Goal: Task Accomplishment & Management: Manage account settings

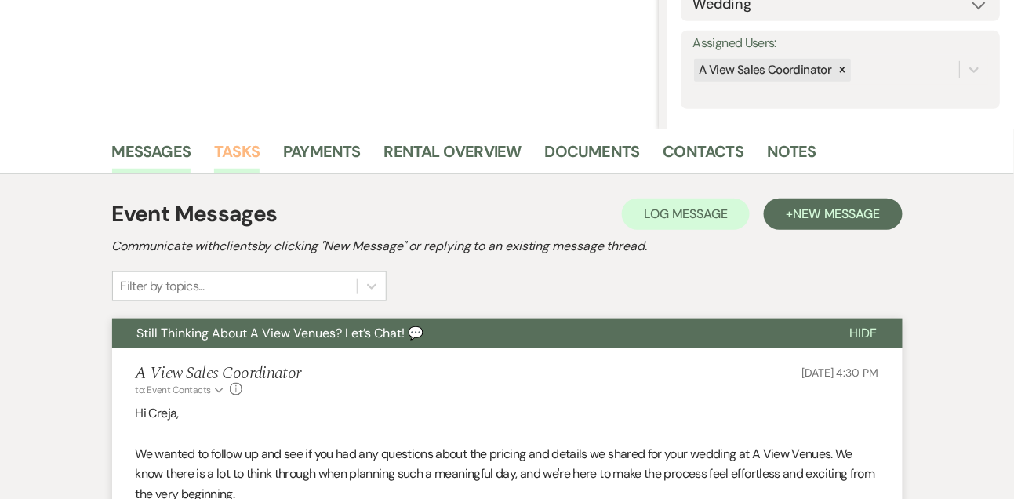
click at [239, 145] on link "Tasks" at bounding box center [236, 156] width 45 height 35
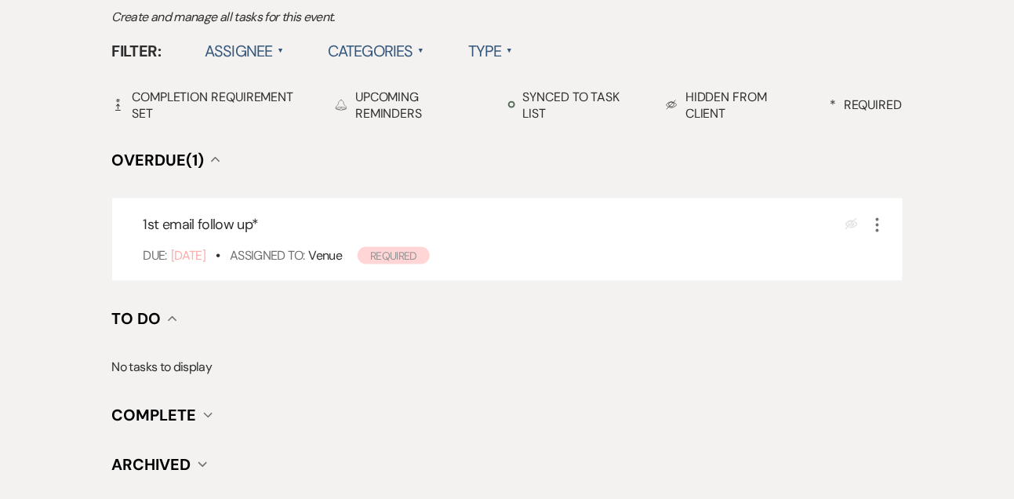
scroll to position [496, 0]
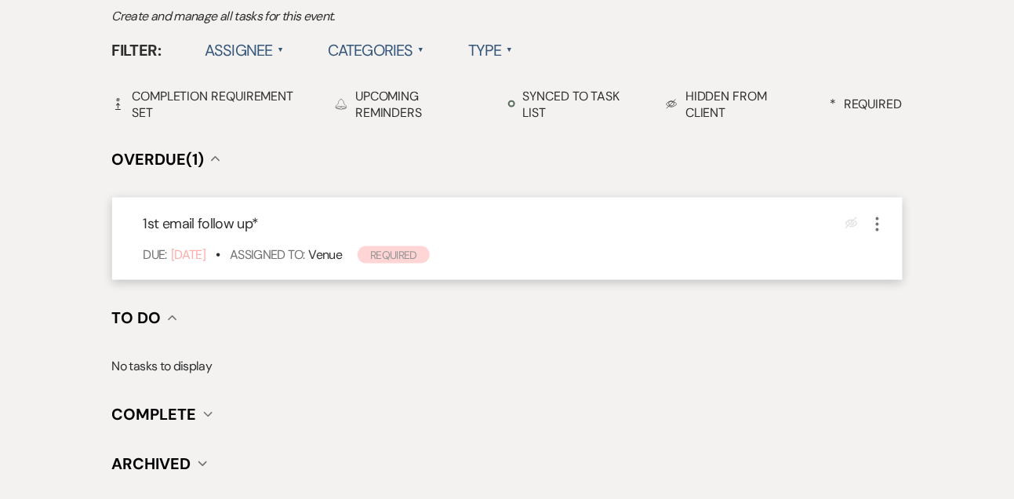
click at [875, 227] on icon "More" at bounding box center [877, 224] width 19 height 19
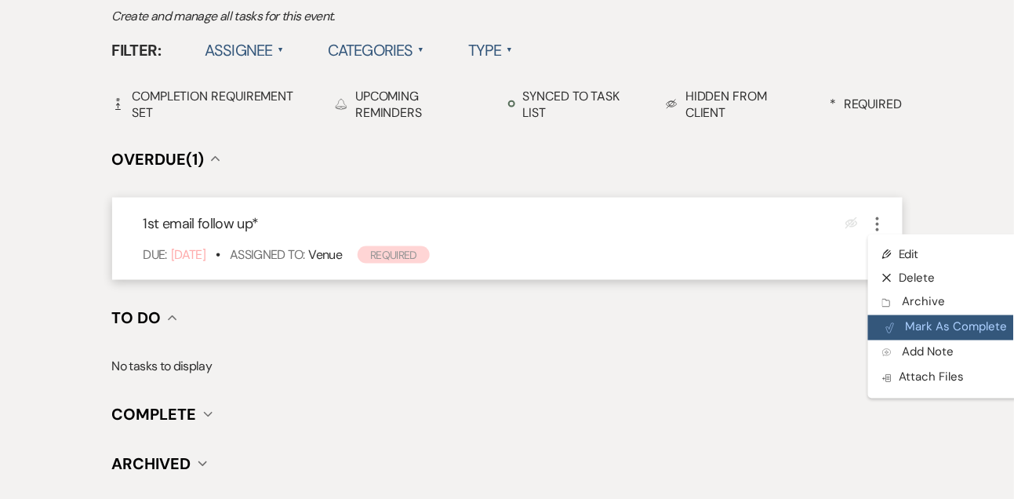
click at [893, 315] on button "Plan Portal Link Mark As Complete" at bounding box center [945, 327] width 154 height 25
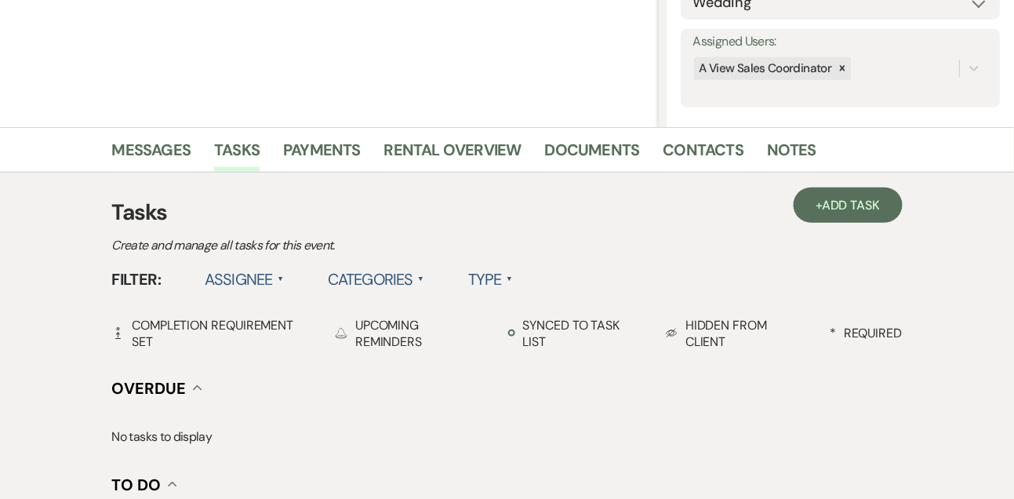
scroll to position [194, 0]
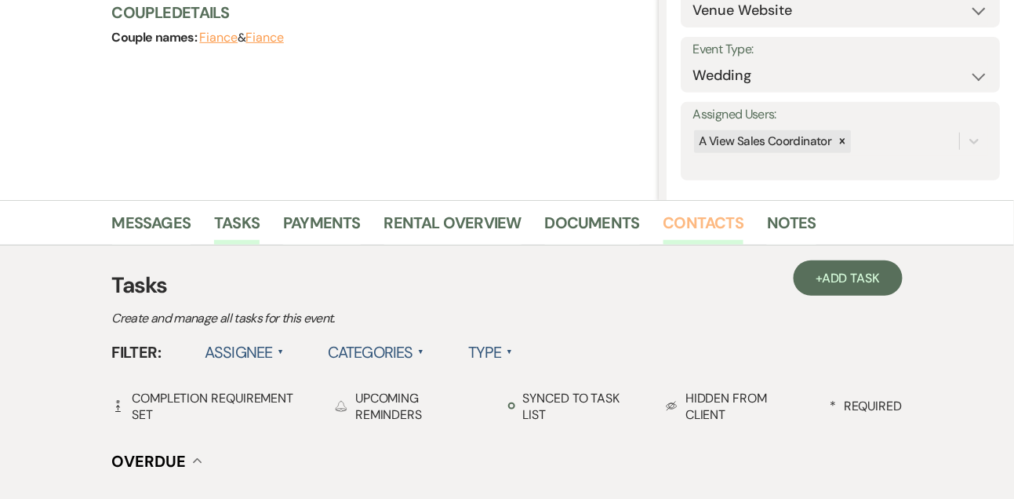
click at [682, 220] on link "Contacts" at bounding box center [703, 227] width 81 height 35
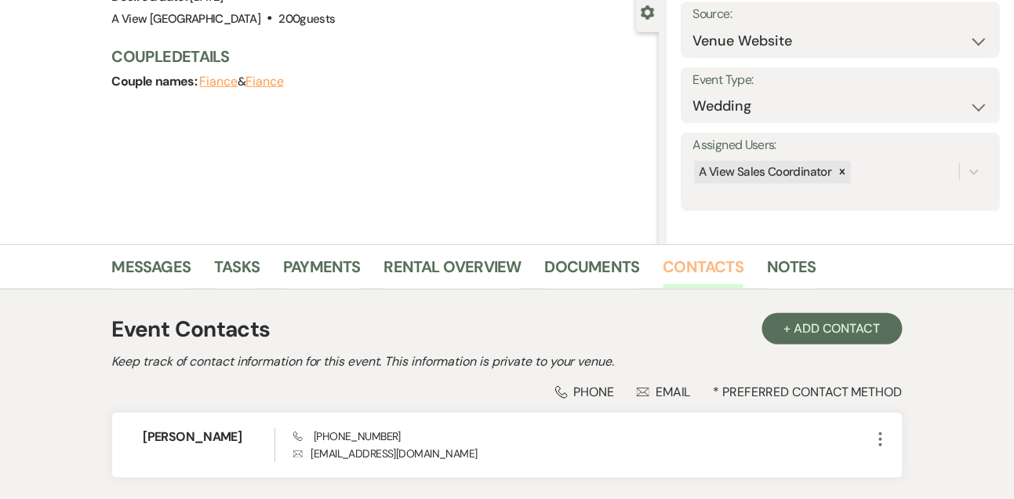
scroll to position [267, 0]
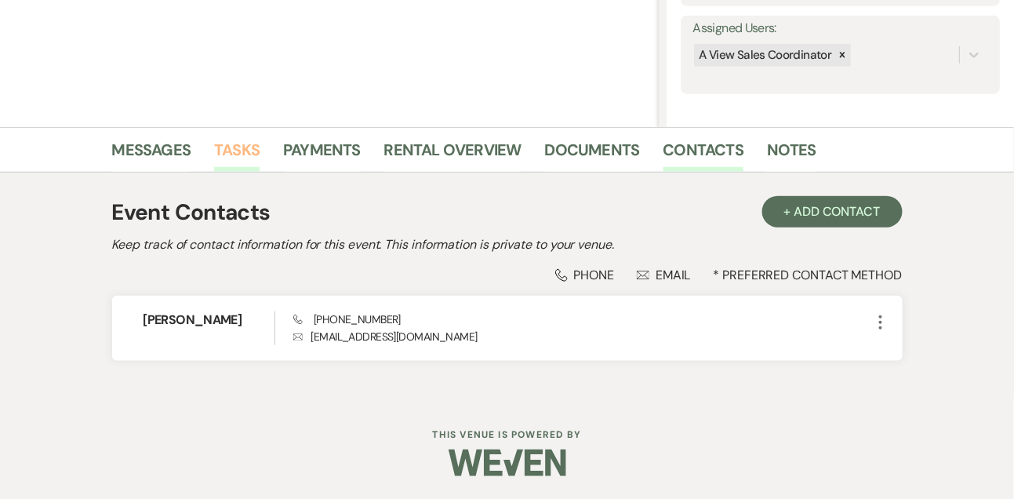
click at [224, 157] on link "Tasks" at bounding box center [236, 154] width 45 height 35
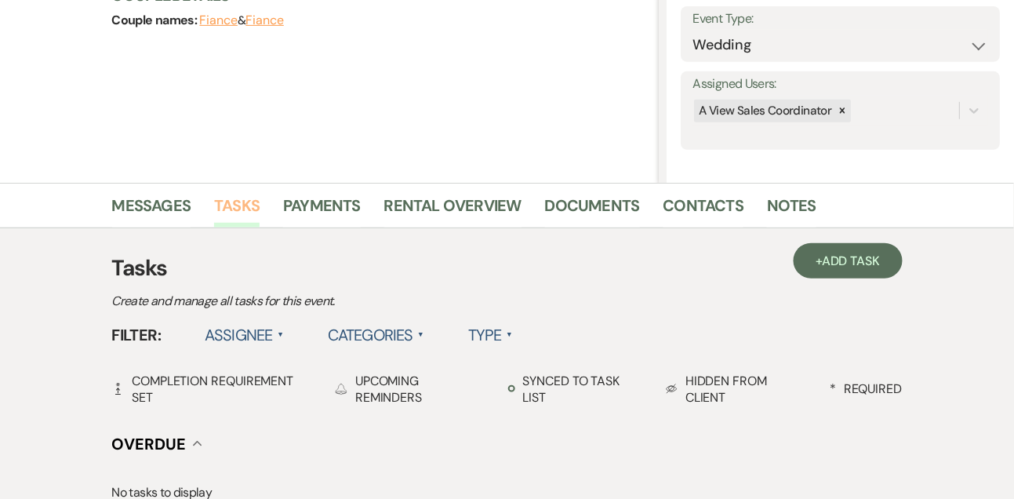
scroll to position [165, 0]
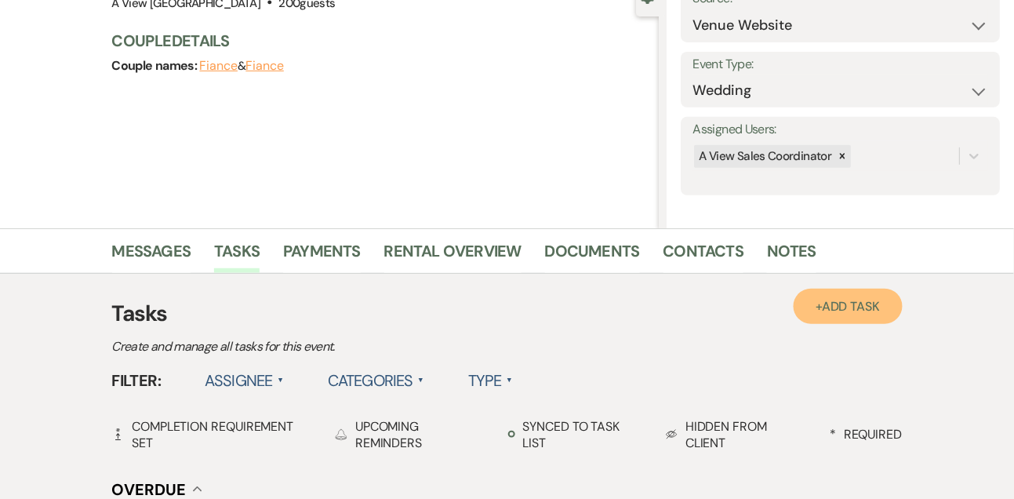
click at [832, 308] on span "Add Task" at bounding box center [851, 306] width 58 height 16
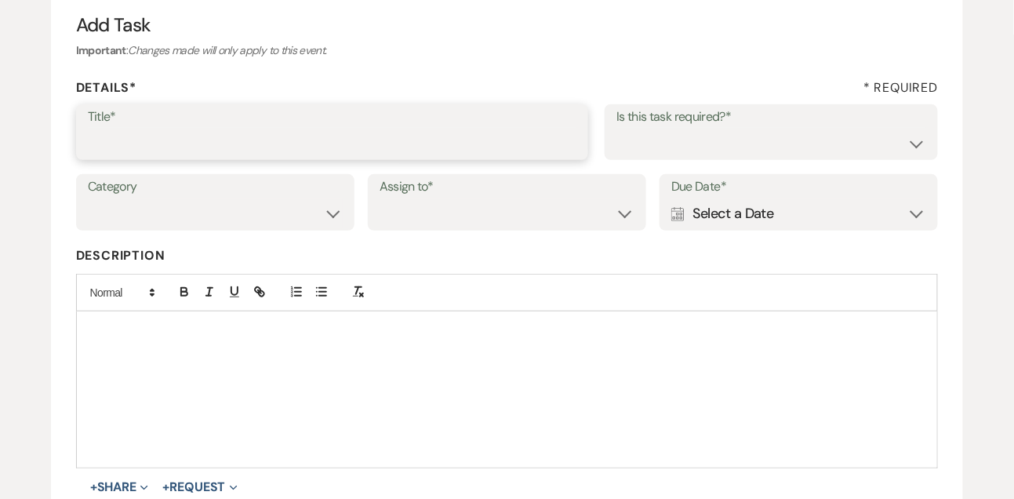
click at [457, 144] on input "Title*" at bounding box center [332, 143] width 489 height 31
type input "Text"
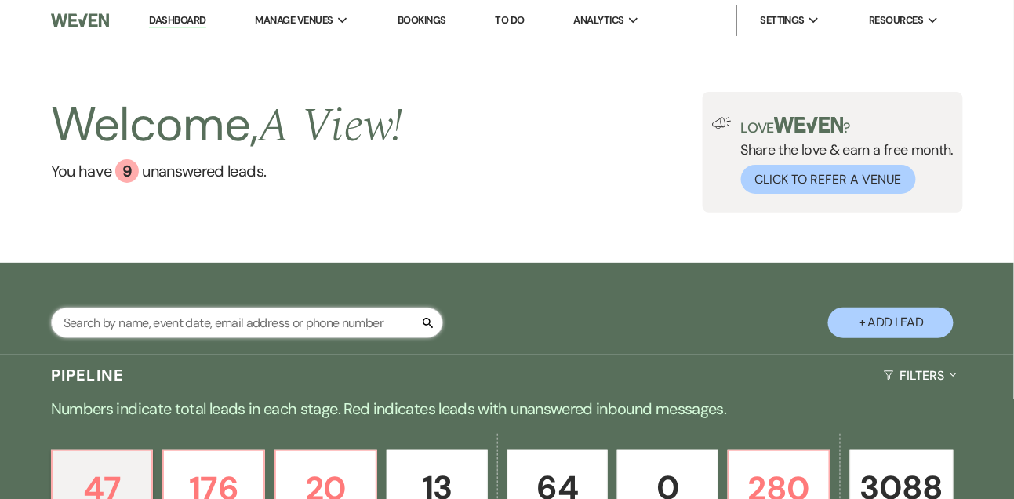
click at [164, 336] on input "text" at bounding box center [247, 322] width 392 height 31
type input "jeseca"
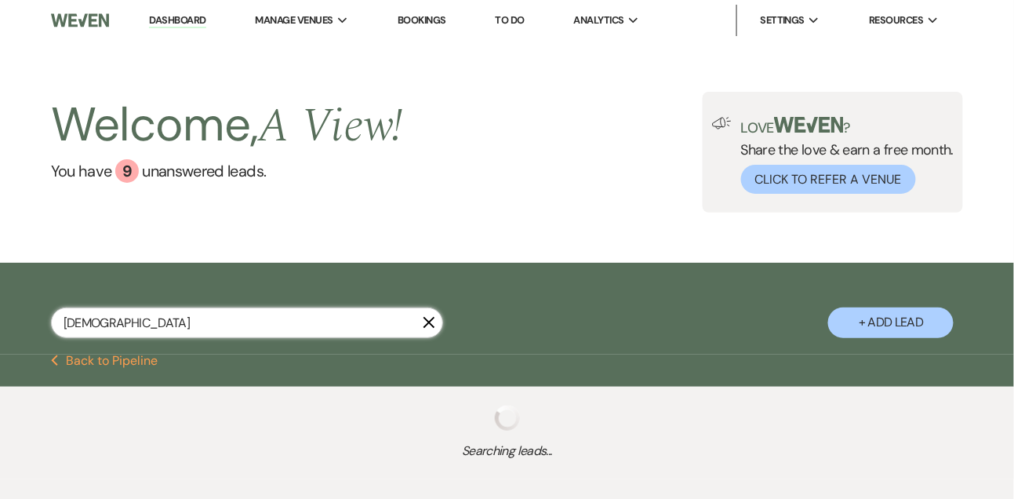
select select "5"
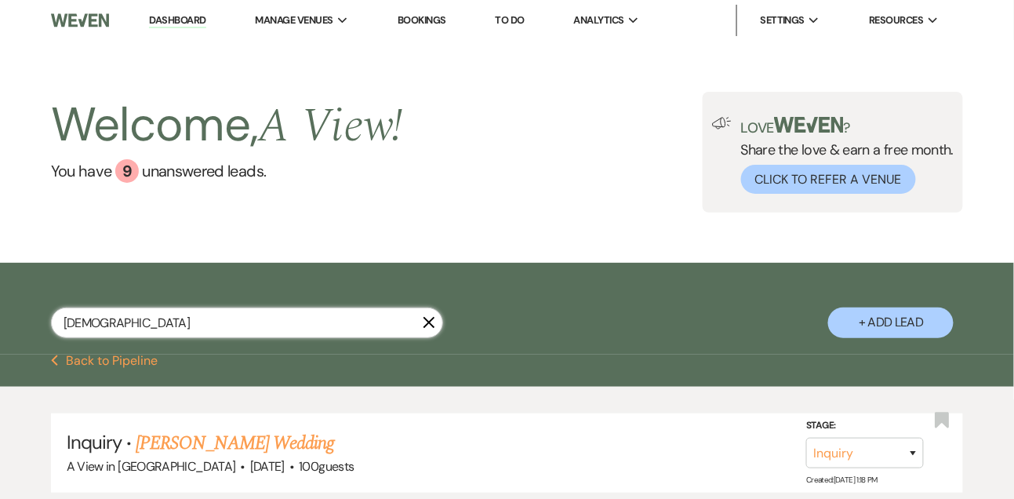
scroll to position [220, 0]
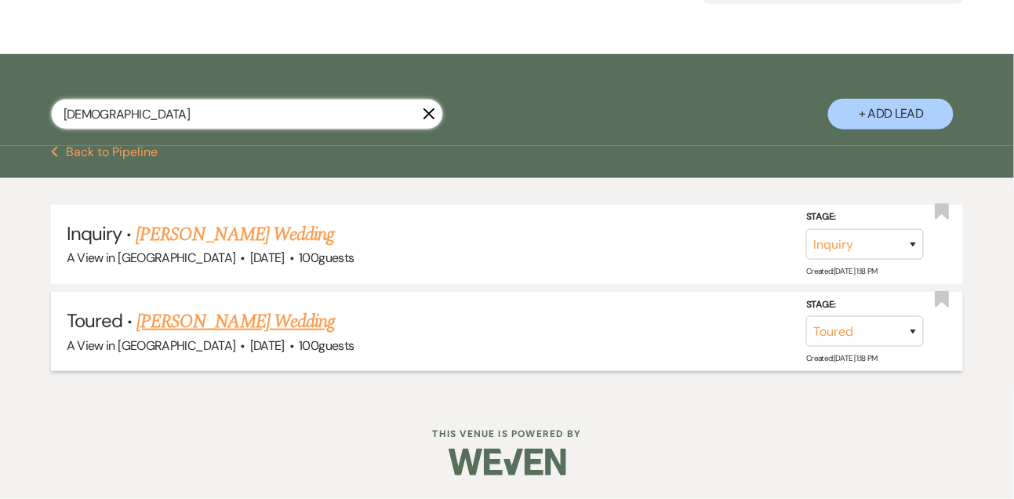
type input "jeseca"
click at [173, 309] on link "Jeseca Stolte's Wedding" at bounding box center [235, 321] width 198 height 28
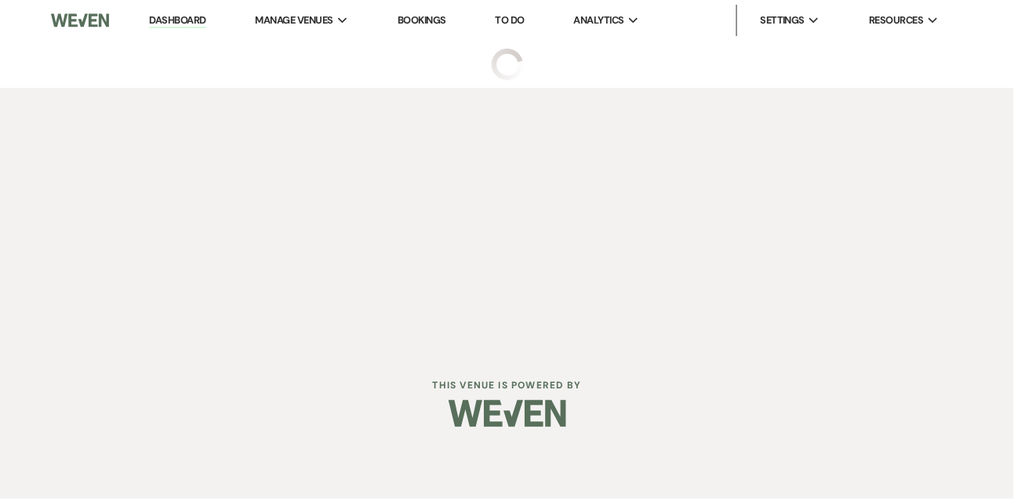
select select "5"
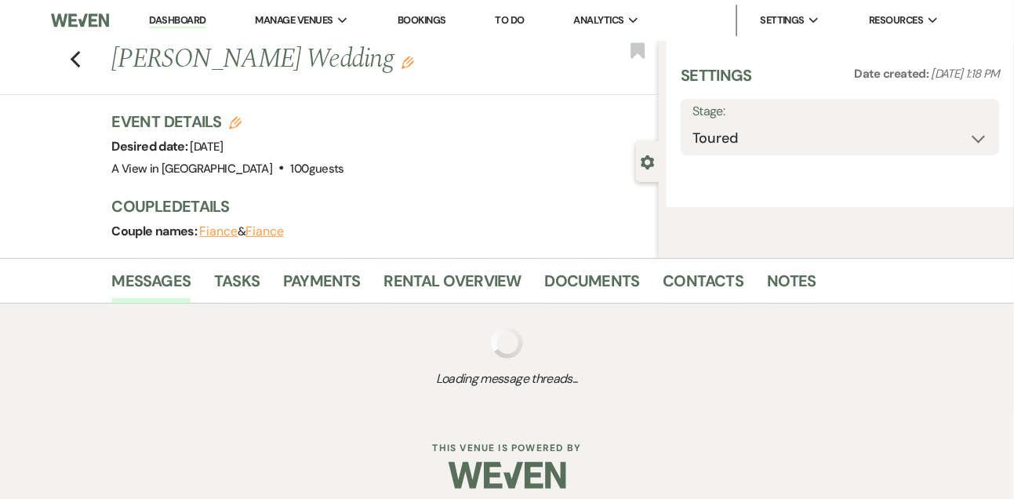
select select "5"
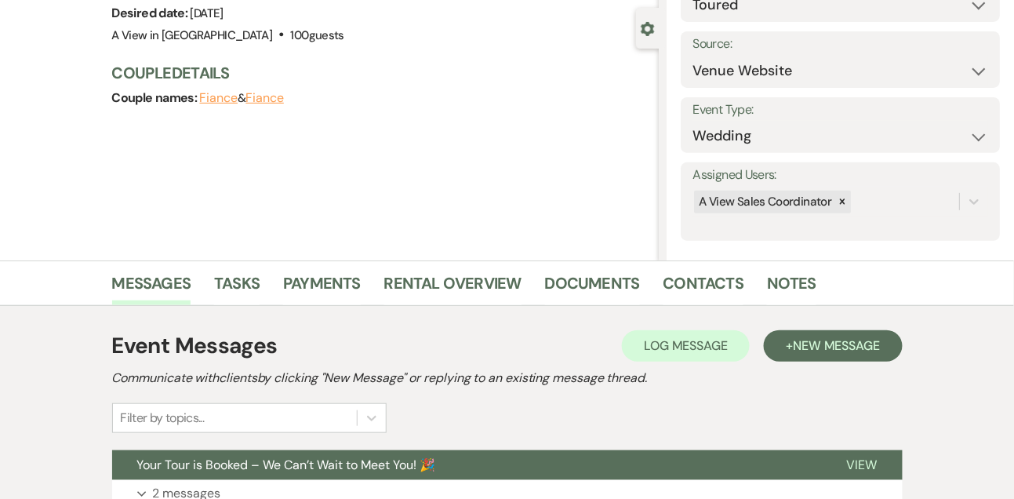
scroll to position [337, 0]
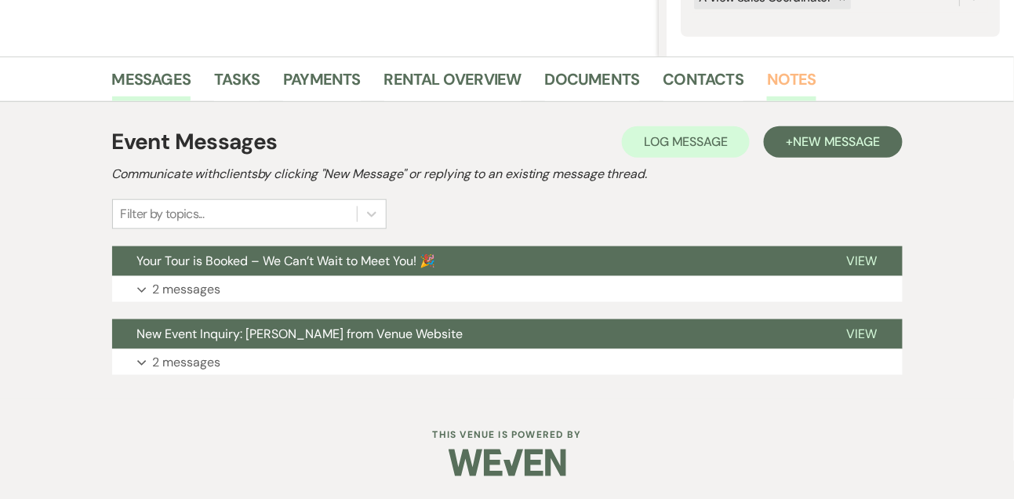
click at [795, 83] on link "Notes" at bounding box center [791, 84] width 49 height 35
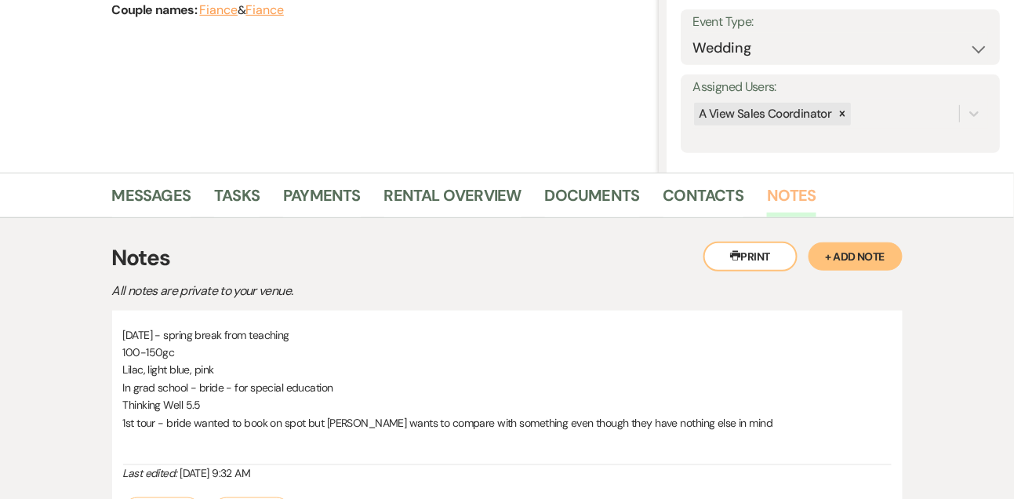
scroll to position [219, 0]
